Goal: Task Accomplishment & Management: Manage account settings

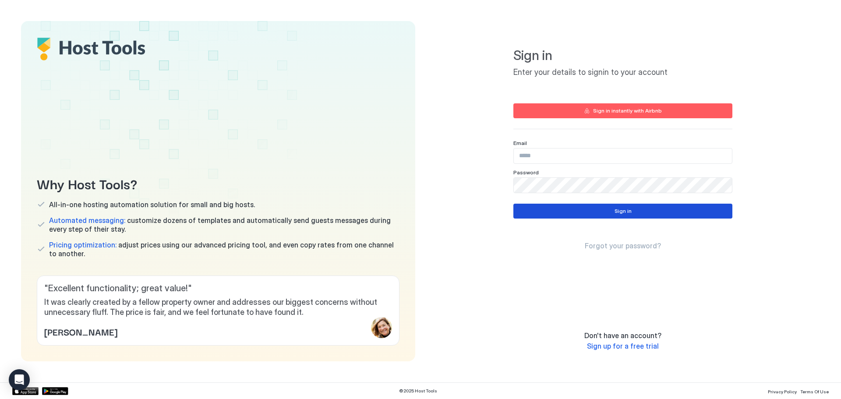
type input "**********"
click at [621, 213] on div "Sign in" at bounding box center [623, 211] width 17 height 8
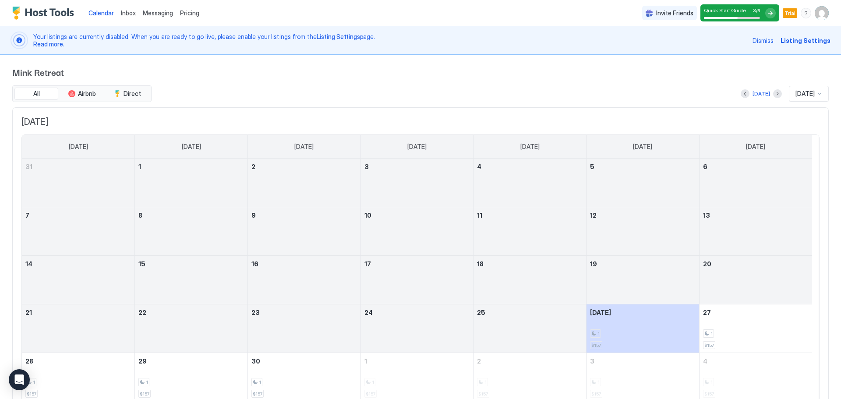
click at [79, 87] on div "All Airbnb Direct" at bounding box center [81, 93] width 139 height 17
click at [79, 89] on button "Airbnb" at bounding box center [82, 94] width 44 height 12
click at [122, 91] on button "Direct" at bounding box center [128, 94] width 44 height 12
click at [96, 92] on span "Airbnb" at bounding box center [87, 94] width 18 height 8
click at [35, 89] on button "All" at bounding box center [36, 94] width 44 height 12
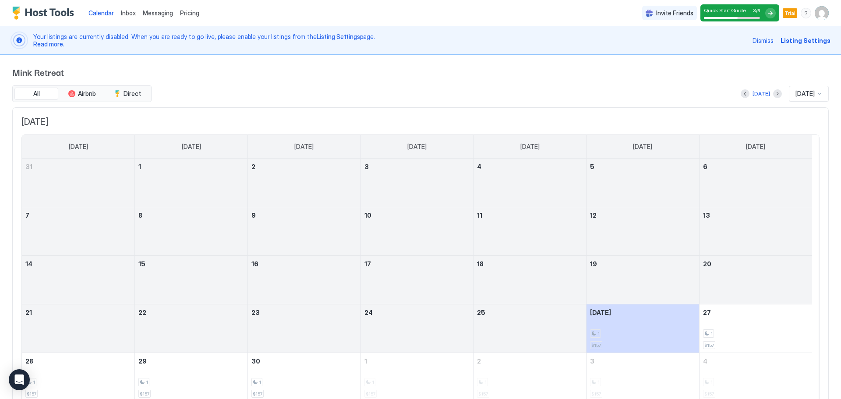
click at [130, 15] on span "Inbox" at bounding box center [128, 12] width 15 height 7
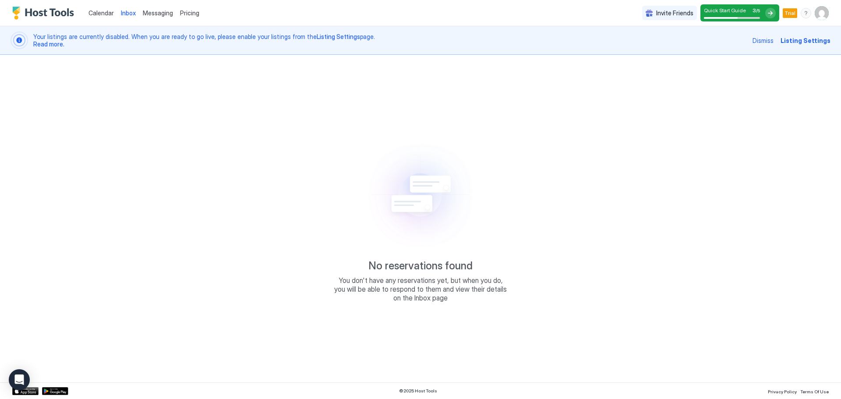
click at [147, 14] on span "Messaging" at bounding box center [158, 12] width 30 height 7
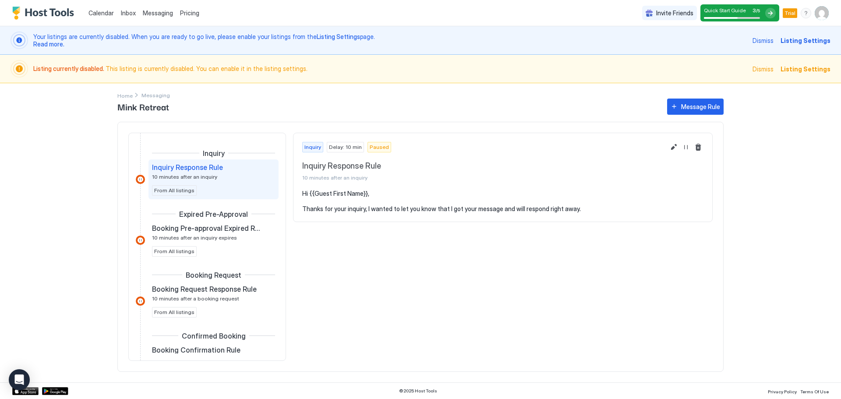
click at [188, 14] on span "Pricing" at bounding box center [189, 13] width 19 height 8
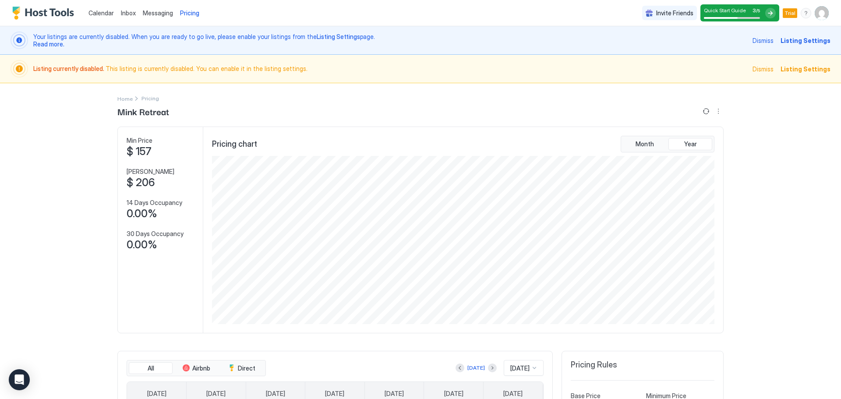
click at [768, 43] on span "Dismiss" at bounding box center [763, 40] width 21 height 9
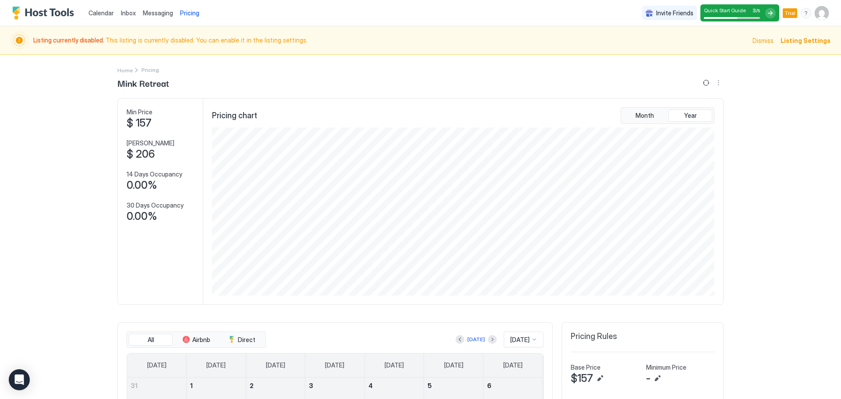
click at [763, 38] on span "Dismiss" at bounding box center [763, 40] width 21 height 9
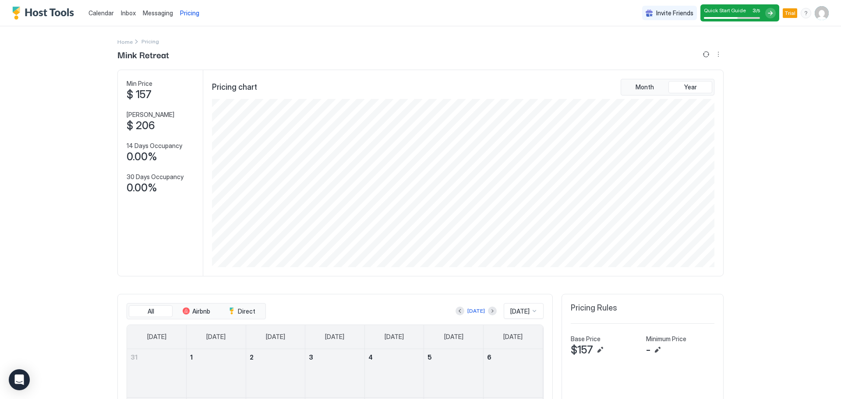
click at [825, 14] on div "Calendar Inbox Messaging Pricing Invite Friends Quick Start Guide 3 / 5 Trial BM" at bounding box center [420, 13] width 841 height 26
click at [822, 15] on img "User profile" at bounding box center [822, 13] width 14 height 14
click at [774, 46] on div "Settings" at bounding box center [766, 49] width 111 height 15
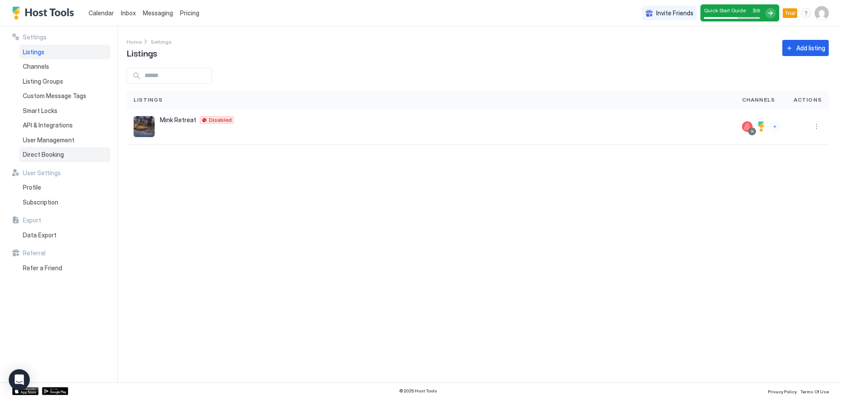
click at [40, 154] on span "Direct Booking" at bounding box center [43, 155] width 41 height 8
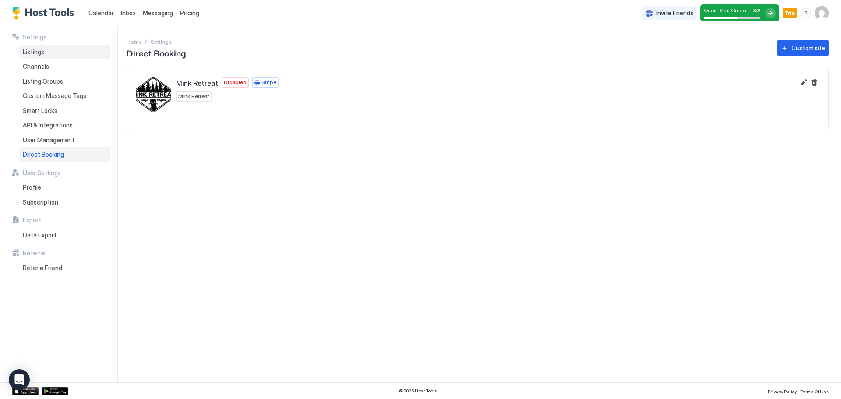
click at [39, 51] on span "Listings" at bounding box center [33, 52] width 21 height 8
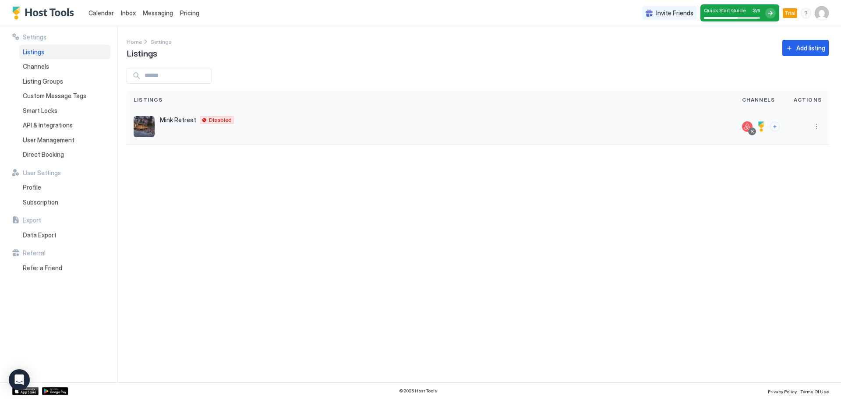
click at [145, 123] on img "listing image" at bounding box center [144, 126] width 21 height 21
click at [162, 121] on span "Mink Retreat" at bounding box center [178, 120] width 36 height 8
click at [814, 123] on button "More options" at bounding box center [817, 126] width 11 height 11
click at [793, 169] on span "Listing Settings" at bounding box center [796, 167] width 39 height 7
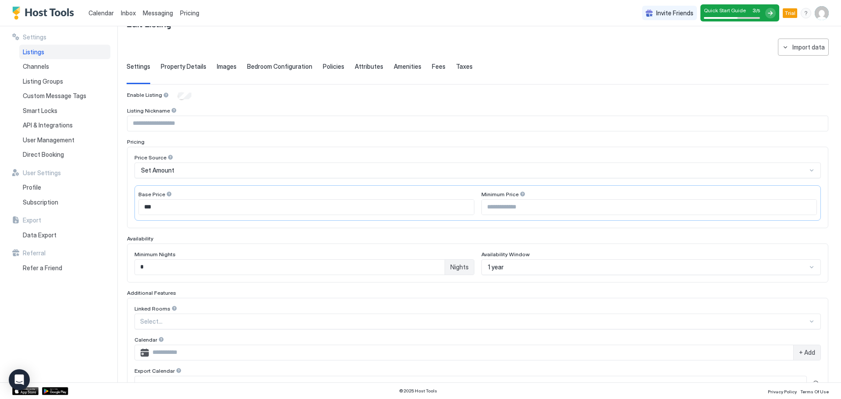
scroll to position [44, 0]
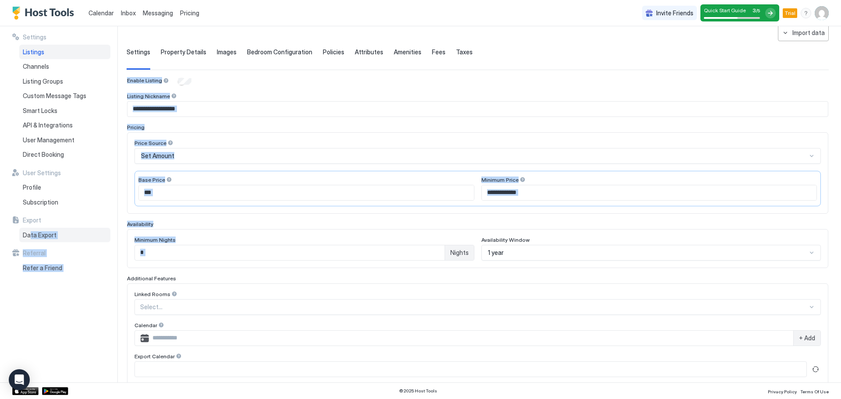
drag, startPoint x: 327, startPoint y: 261, endPoint x: 30, endPoint y: 241, distance: 298.2
click at [30, 241] on div "**********" at bounding box center [420, 204] width 841 height 356
click at [128, 251] on div "Minimum Nights * Nights Availability Window 1 year" at bounding box center [478, 248] width 702 height 39
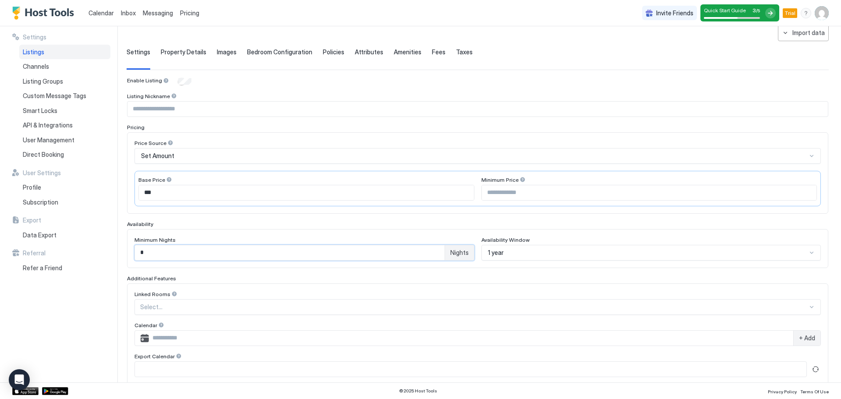
click at [173, 254] on input "*" at bounding box center [290, 252] width 310 height 15
type input "*"
click at [100, 294] on div "Settings Listings Channels Listing Groups Custom Message Tags Smart Locks API &…" at bounding box center [64, 204] width 105 height 356
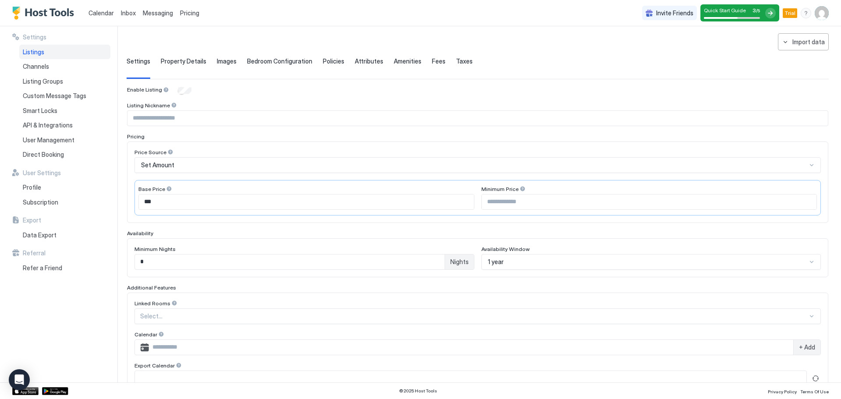
scroll to position [0, 0]
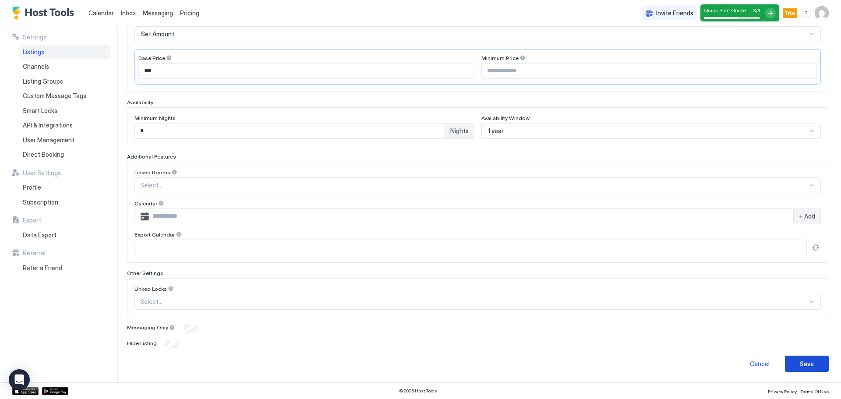
click at [800, 362] on div "Save" at bounding box center [807, 363] width 14 height 9
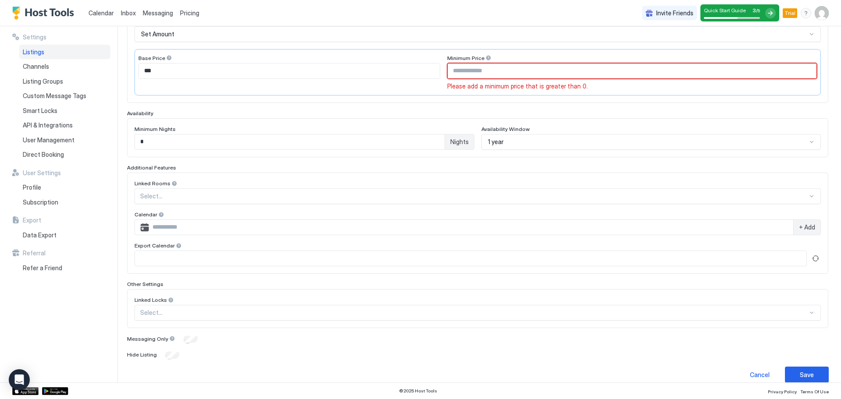
scroll to position [16, 0]
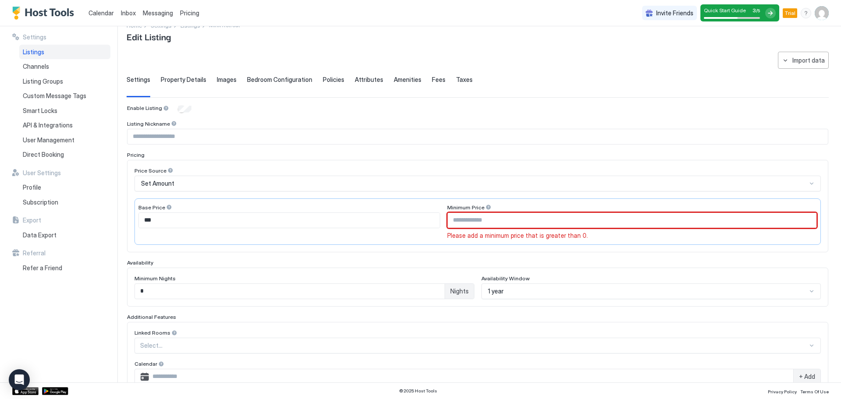
click at [482, 220] on input "Input Field" at bounding box center [632, 220] width 369 height 15
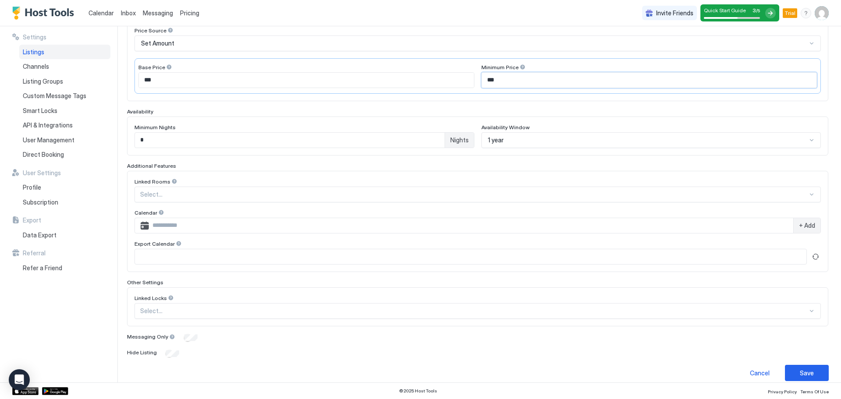
scroll to position [166, 0]
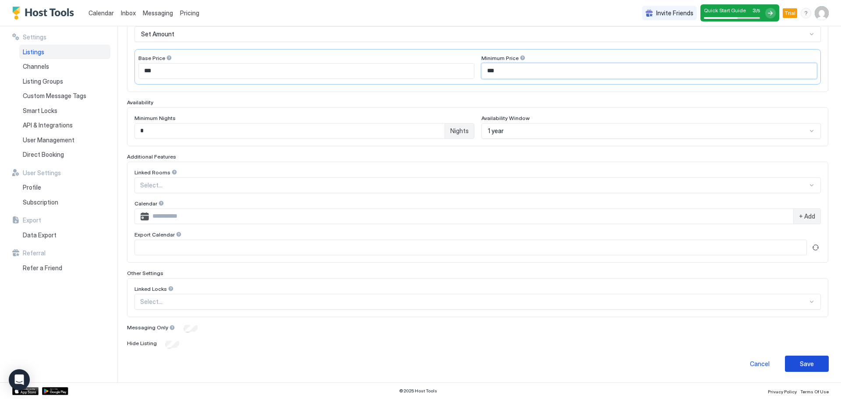
type input "***"
click at [805, 361] on div "Save" at bounding box center [807, 363] width 14 height 9
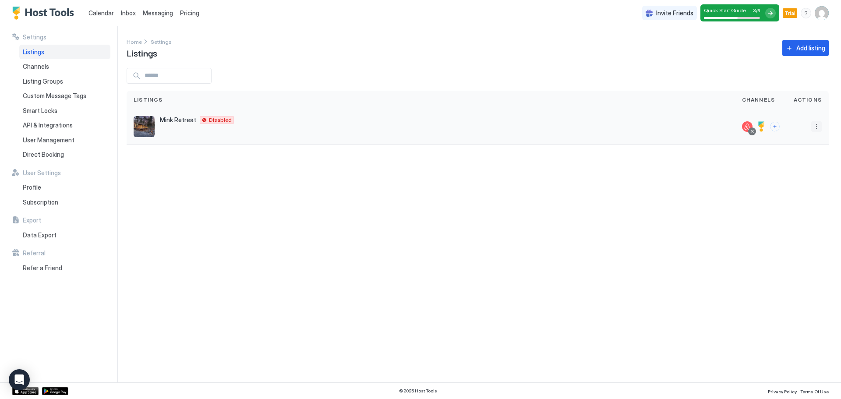
click at [818, 128] on button "More options" at bounding box center [817, 126] width 11 height 11
click at [797, 162] on div "Listing Settings" at bounding box center [794, 167] width 60 height 14
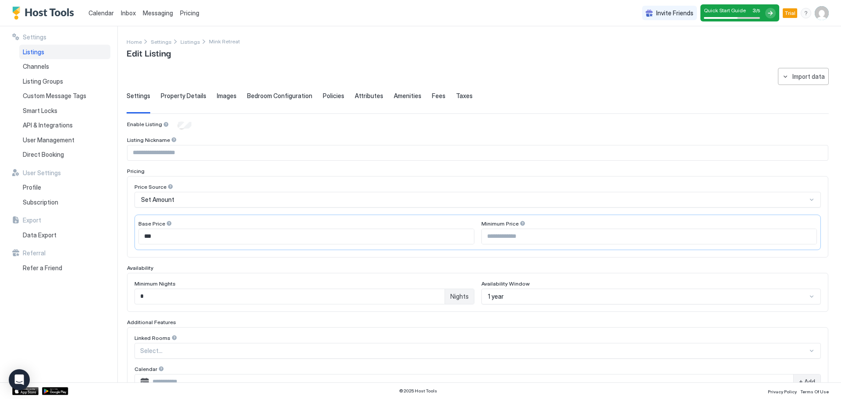
type input "***"
type input "*"
click at [178, 100] on div "Property Details" at bounding box center [184, 102] width 46 height 21
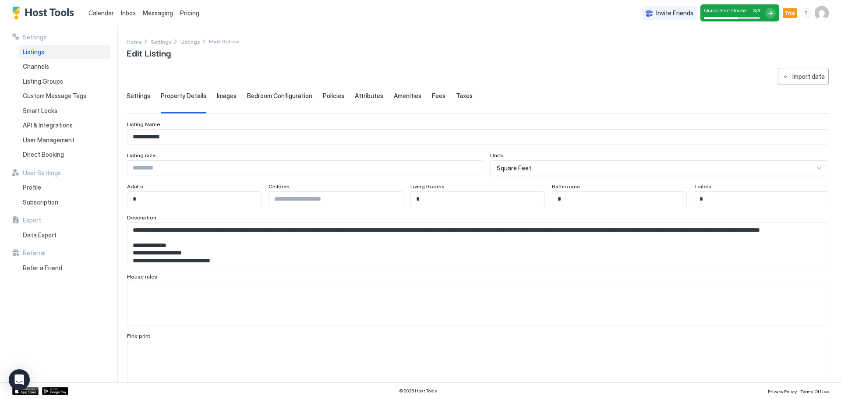
click at [220, 96] on span "Images" at bounding box center [227, 96] width 20 height 8
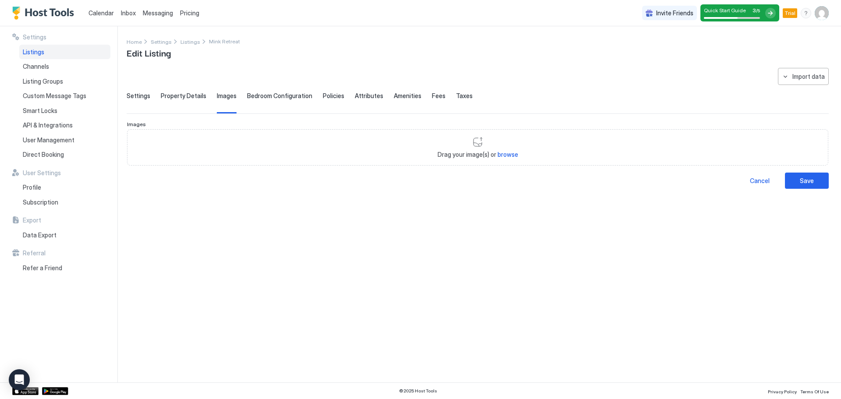
click at [255, 95] on span "Bedroom Configuration" at bounding box center [279, 96] width 65 height 8
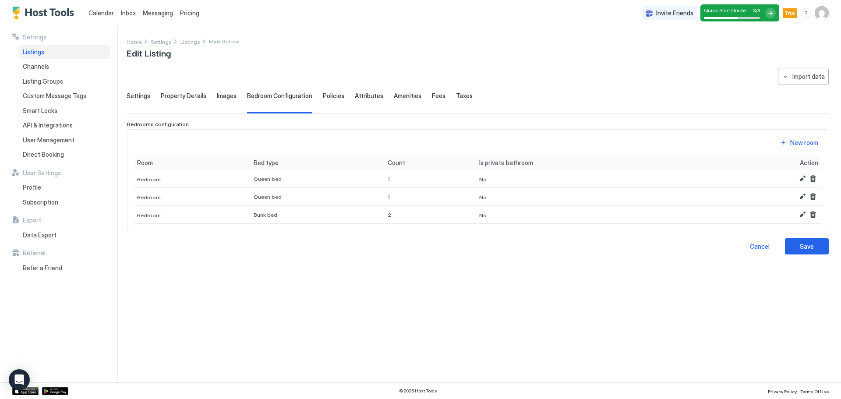
click at [323, 96] on span "Policies" at bounding box center [333, 96] width 21 height 8
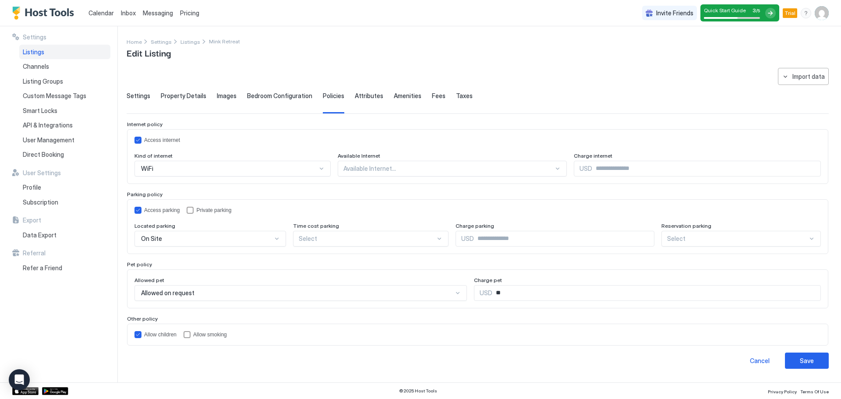
drag, startPoint x: 320, startPoint y: 96, endPoint x: 533, endPoint y: 92, distance: 213.0
click at [533, 92] on div "**********" at bounding box center [478, 218] width 702 height 301
click at [365, 93] on span "Attributes" at bounding box center [369, 96] width 28 height 8
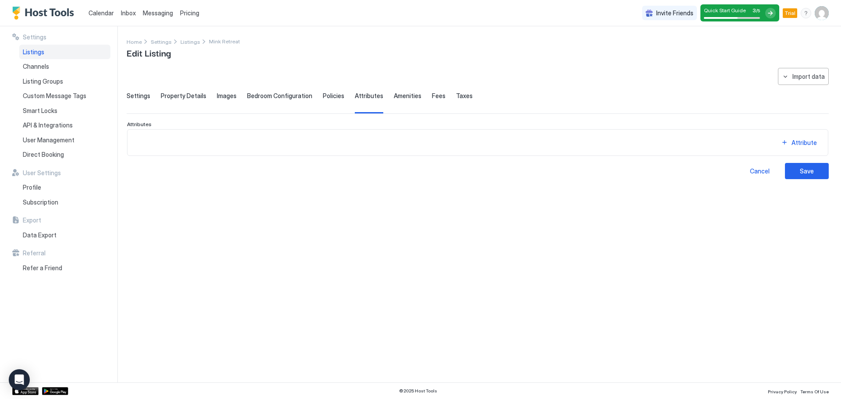
drag, startPoint x: 365, startPoint y: 93, endPoint x: 418, endPoint y: 78, distance: 55.3
click at [418, 78] on div "**********" at bounding box center [478, 123] width 702 height 111
click at [394, 92] on span "Amenities" at bounding box center [408, 96] width 28 height 8
click at [807, 143] on div "Amenity" at bounding box center [804, 142] width 23 height 9
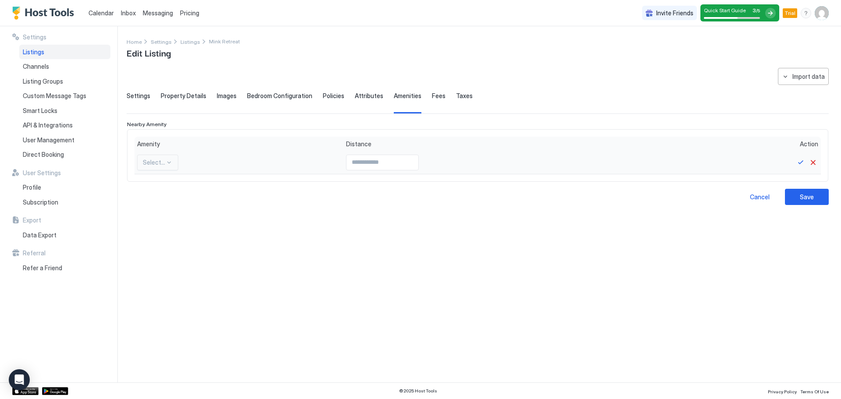
click at [167, 164] on div at bounding box center [169, 162] width 7 height 7
click at [431, 213] on div "**********" at bounding box center [478, 220] width 702 height 304
click at [812, 161] on button "Cancel" at bounding box center [813, 162] width 11 height 11
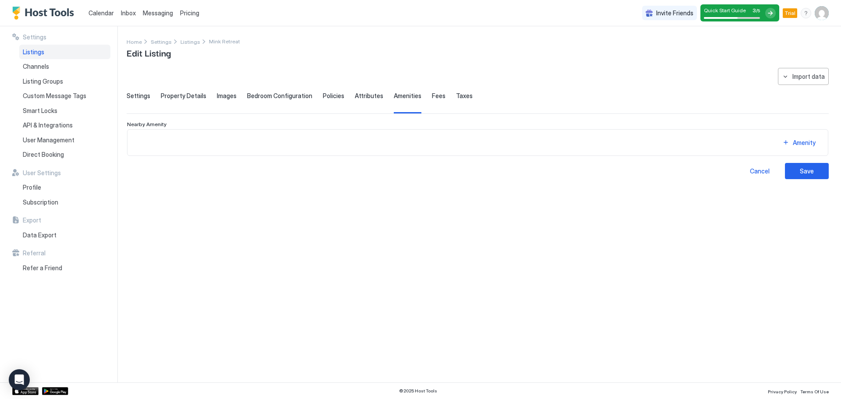
click at [432, 96] on span "Fees" at bounding box center [439, 96] width 14 height 8
click at [456, 94] on span "Taxes" at bounding box center [464, 96] width 17 height 8
click at [286, 99] on span "Bedroom Configuration" at bounding box center [279, 96] width 65 height 8
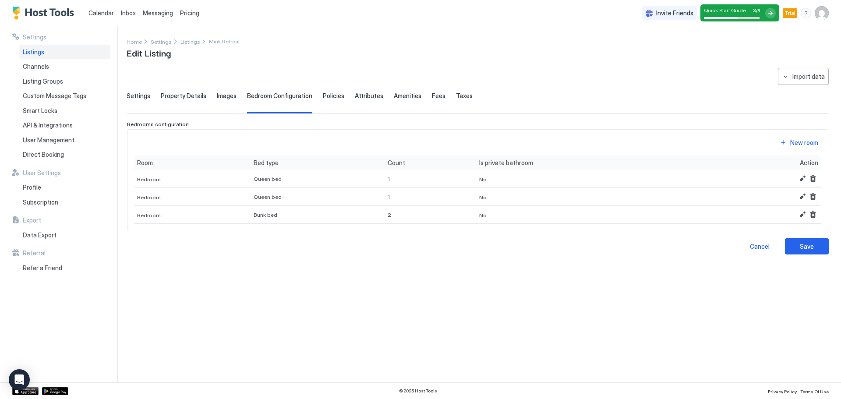
click at [221, 94] on span "Images" at bounding box center [227, 96] width 20 height 8
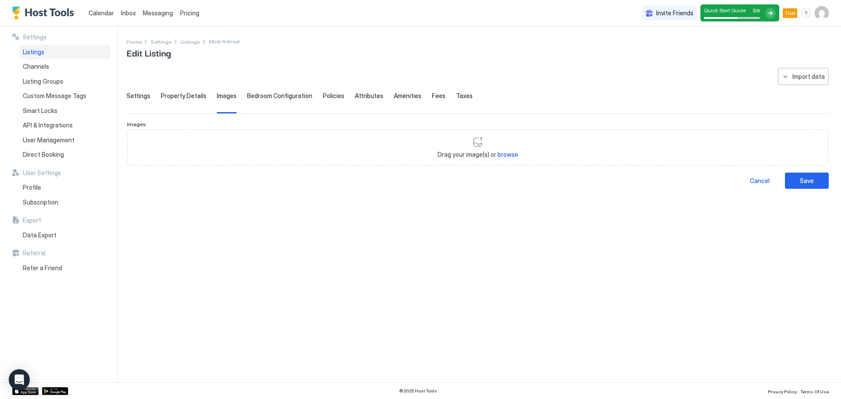
click at [188, 97] on span "Property Details" at bounding box center [184, 96] width 46 height 8
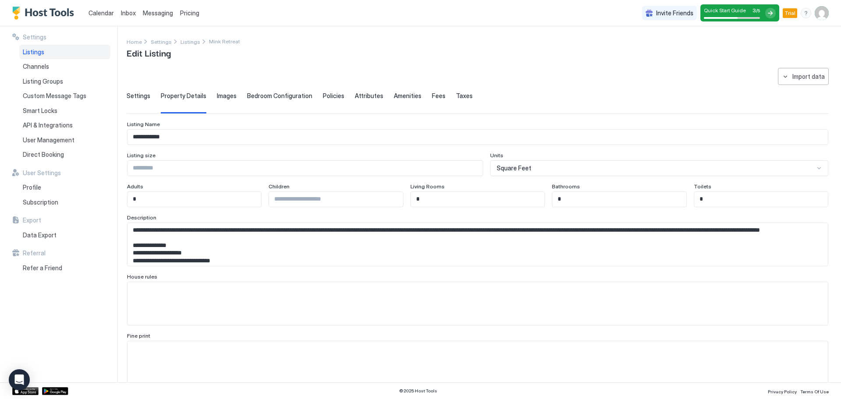
click at [137, 98] on span "Settings" at bounding box center [139, 96] width 24 height 8
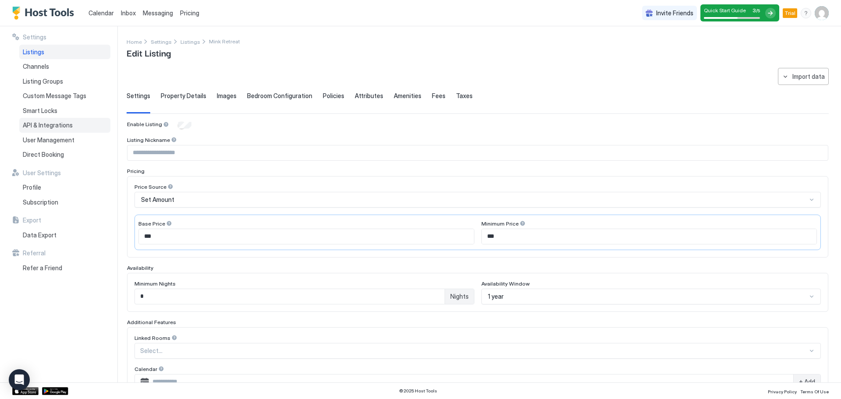
click at [46, 119] on div "API & Integrations" at bounding box center [64, 125] width 91 height 15
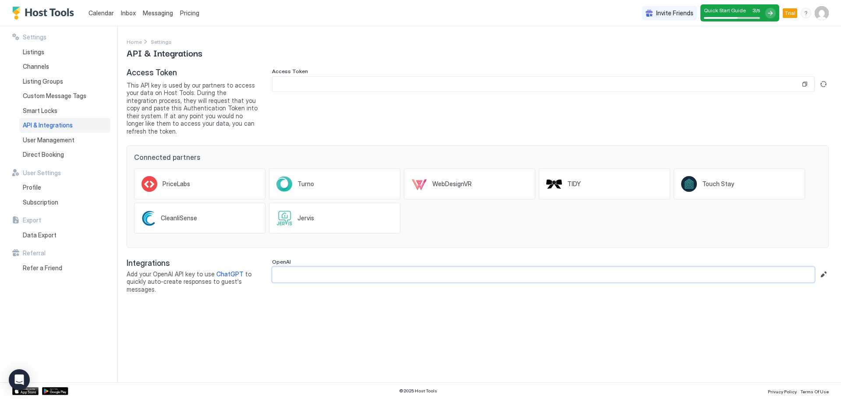
click at [357, 267] on input "Input Field" at bounding box center [544, 274] width 542 height 15
click at [57, 138] on span "User Management" at bounding box center [49, 140] width 52 height 8
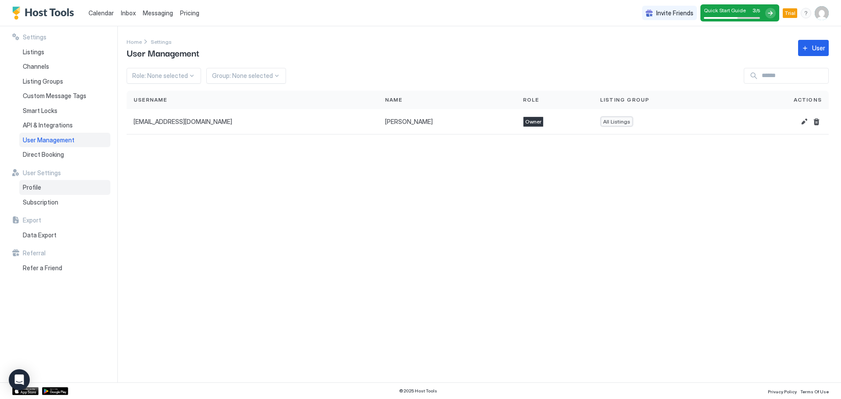
click at [43, 188] on div "Profile" at bounding box center [64, 187] width 91 height 15
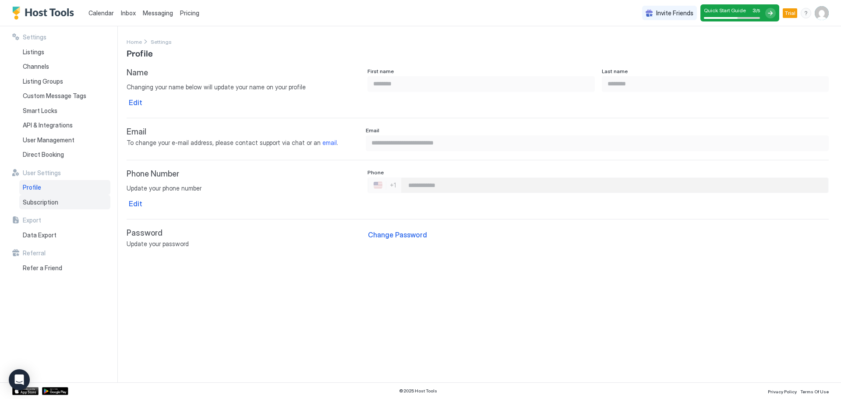
click at [52, 202] on span "Subscription" at bounding box center [40, 203] width 35 height 8
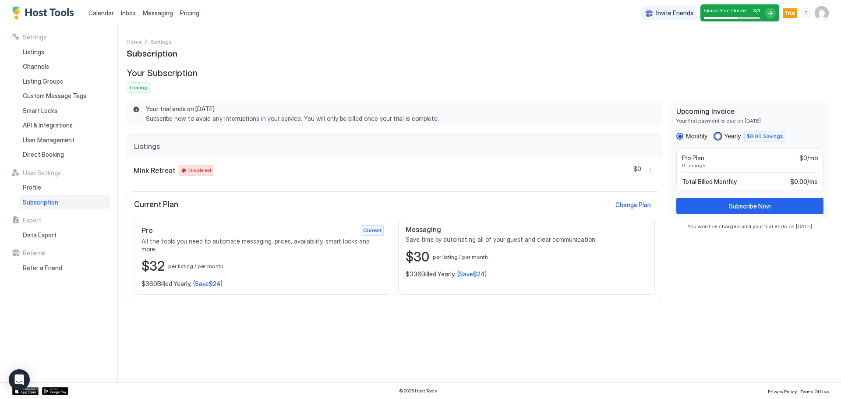
click at [735, 138] on div "Yearly" at bounding box center [732, 136] width 17 height 7
click at [650, 166] on button "More options" at bounding box center [650, 170] width 11 height 11
click at [688, 273] on div at bounding box center [420, 199] width 841 height 399
